Goal: Transaction & Acquisition: Book appointment/travel/reservation

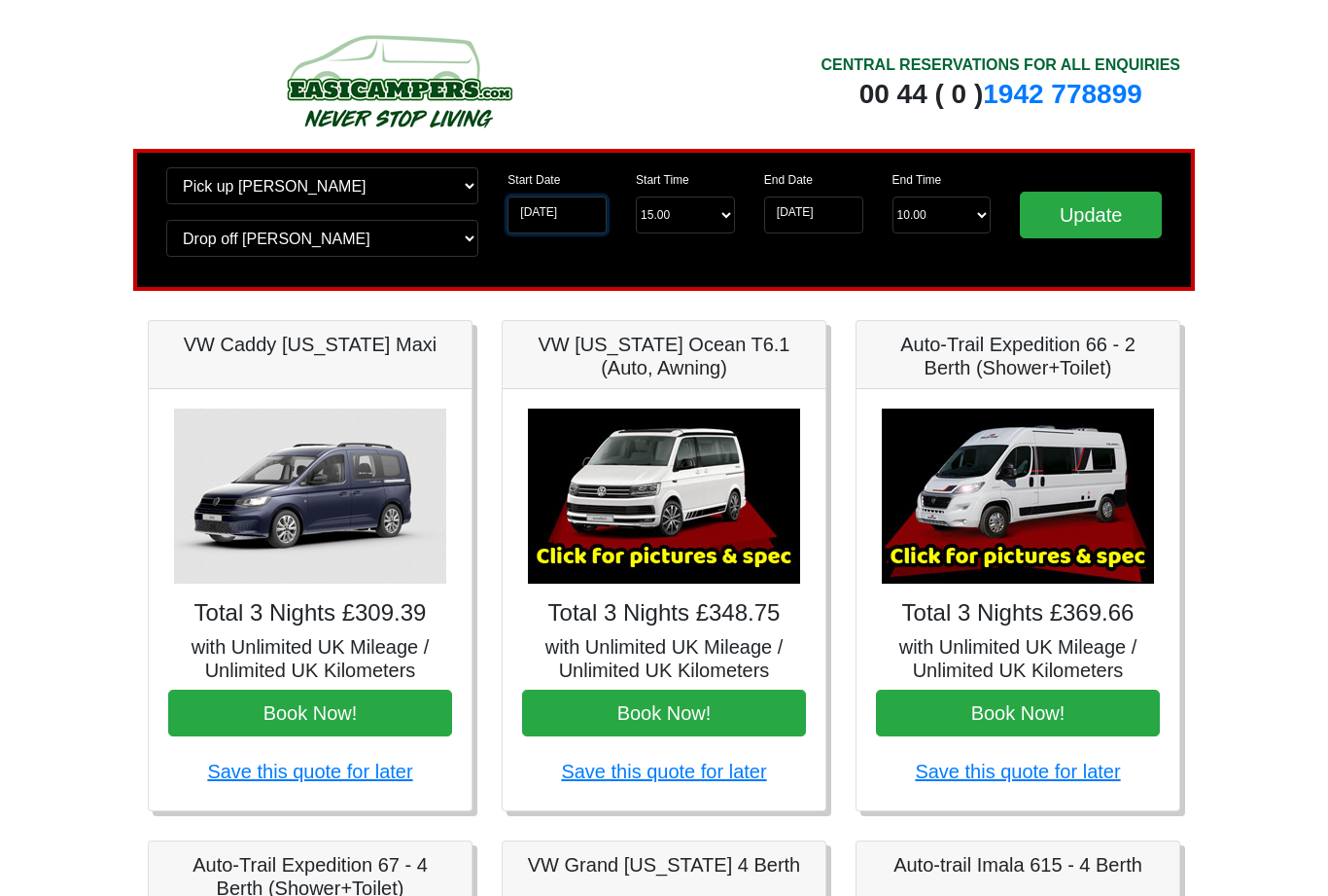
click at [573, 216] on input "14-10-2025" at bounding box center [558, 214] width 99 height 37
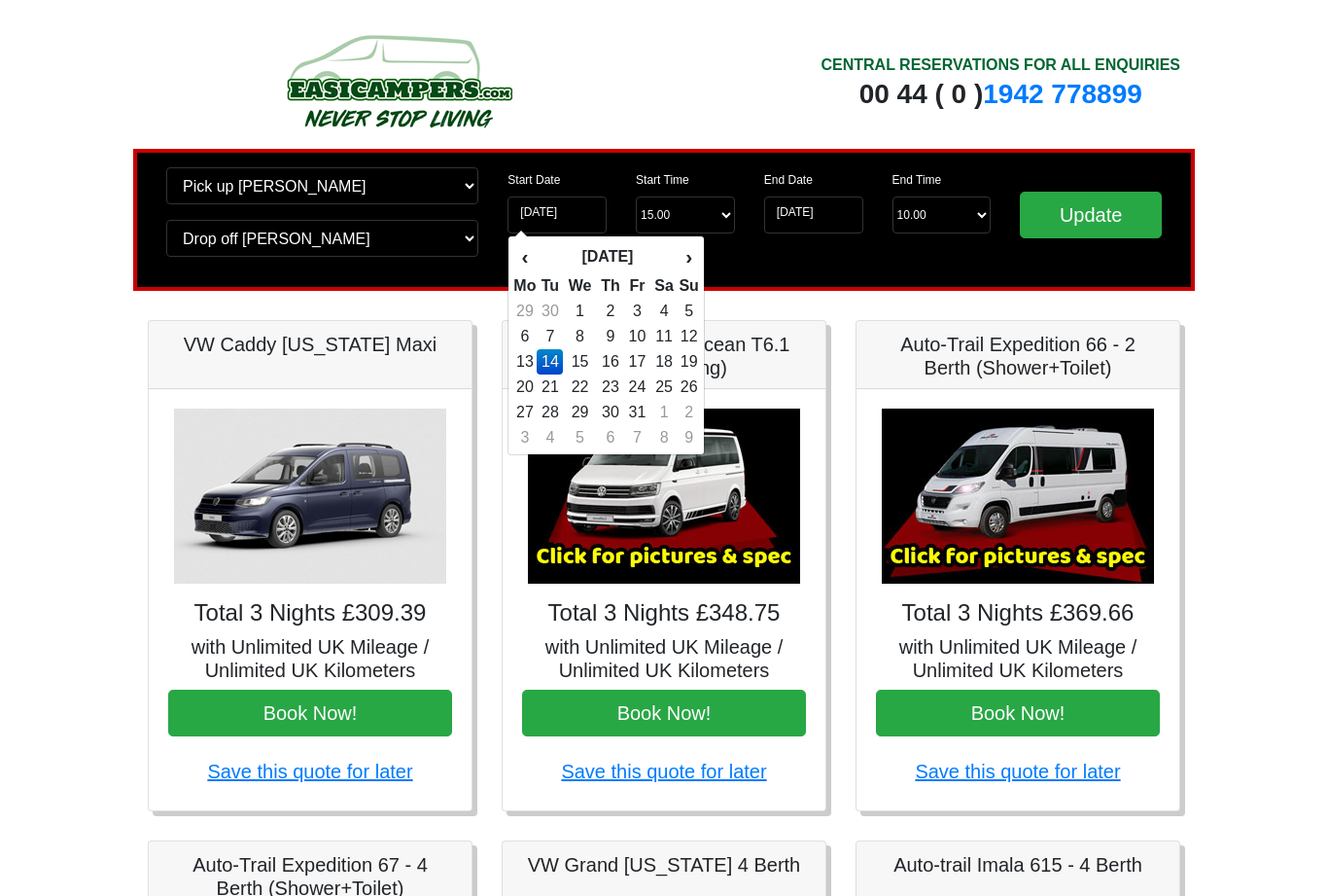
click at [530, 360] on td "13" at bounding box center [525, 362] width 24 height 25
type input "[DATE]"
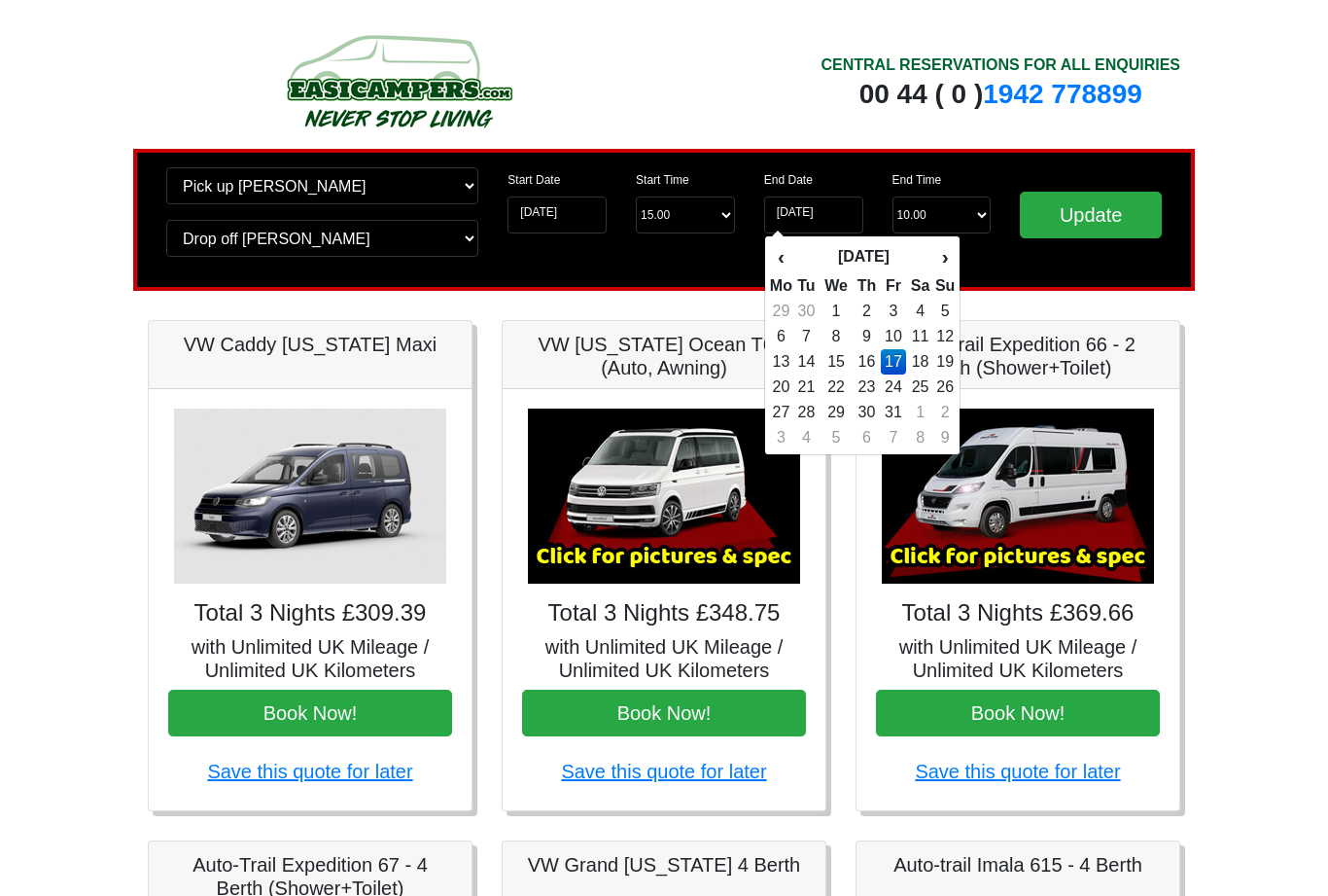
click at [1098, 212] on input "Update" at bounding box center [1091, 214] width 142 height 47
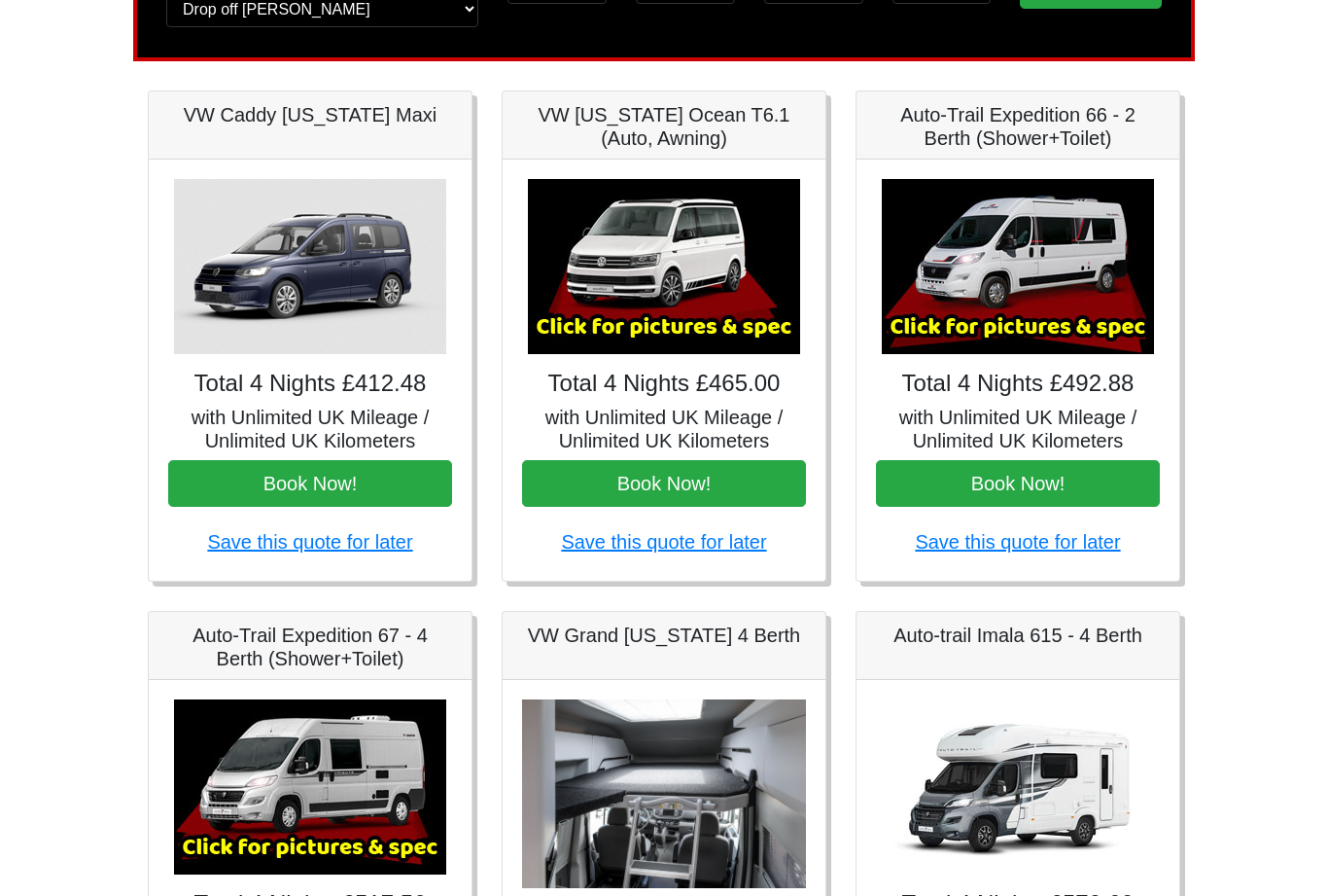
scroll to position [229, 0]
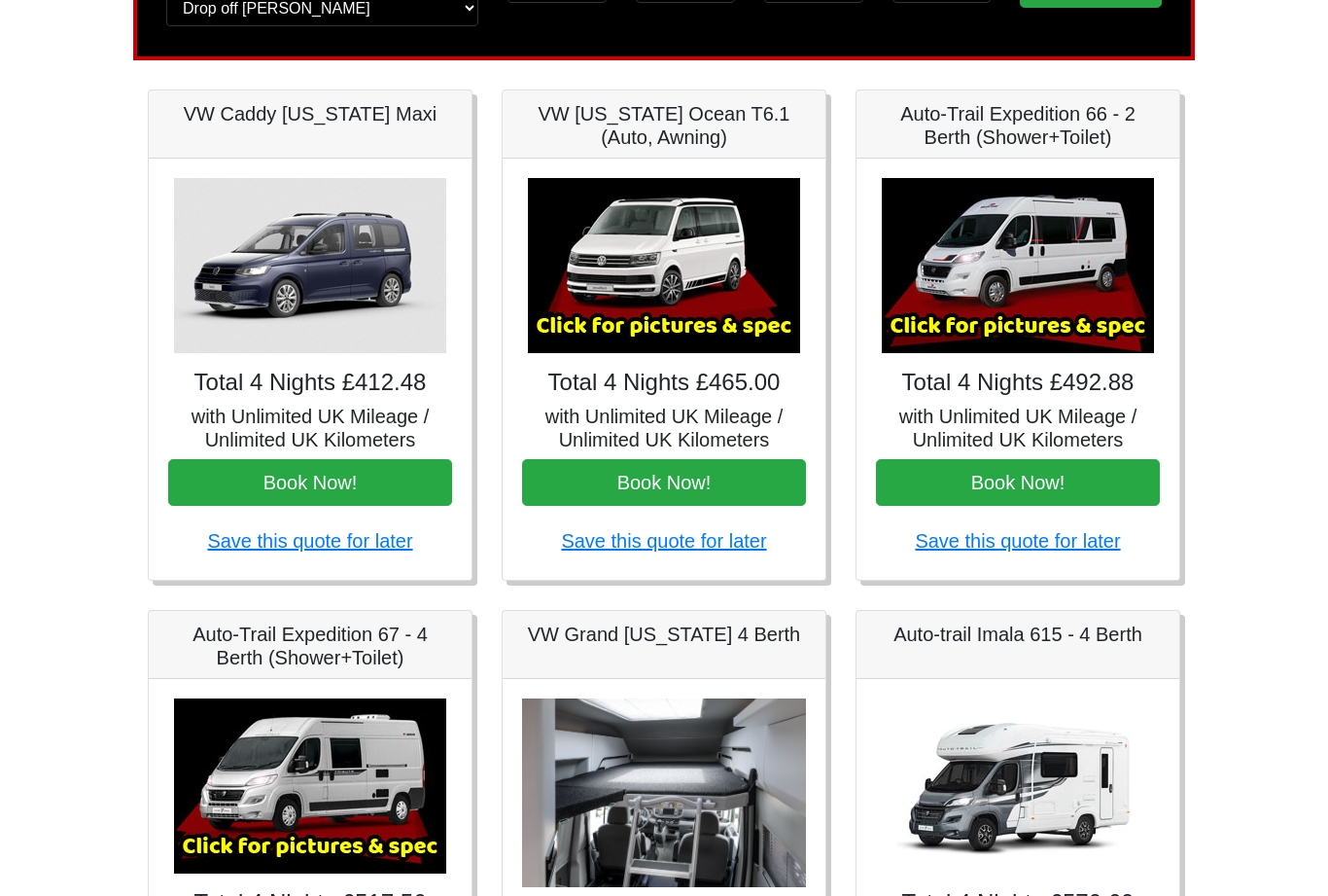
click at [1012, 641] on h5 "Auto-trail Imala 615 - 4 Berth" at bounding box center [1018, 635] width 284 height 23
click at [1098, 635] on h5 "Auto-trail Imala 615 - 4 Berth" at bounding box center [1018, 635] width 284 height 23
click at [1225, 432] on body "CENTRAL RESERVATIONS FOR ALL ENQUIRIES [PHONE_NUMBER] Easicampers Booking : Sea…" at bounding box center [664, 741] width 1328 height 1941
copy h5 "Auto-trail Imala 615 - 4 Berth"
